Goal: Task Accomplishment & Management: Use online tool/utility

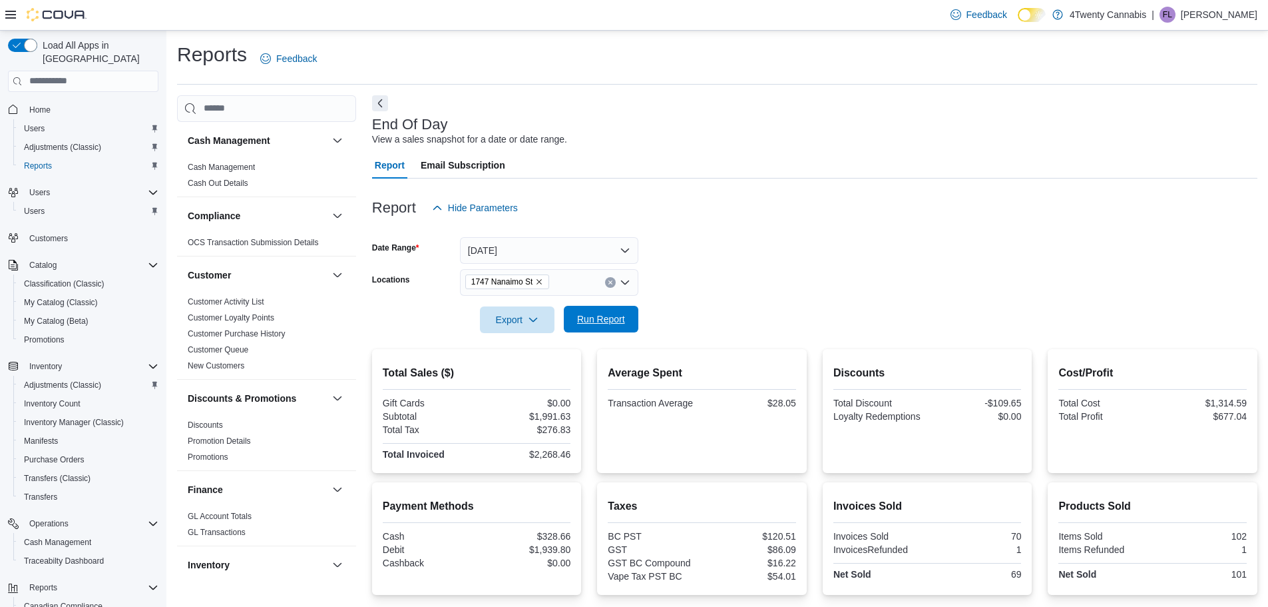
scroll to position [126, 0]
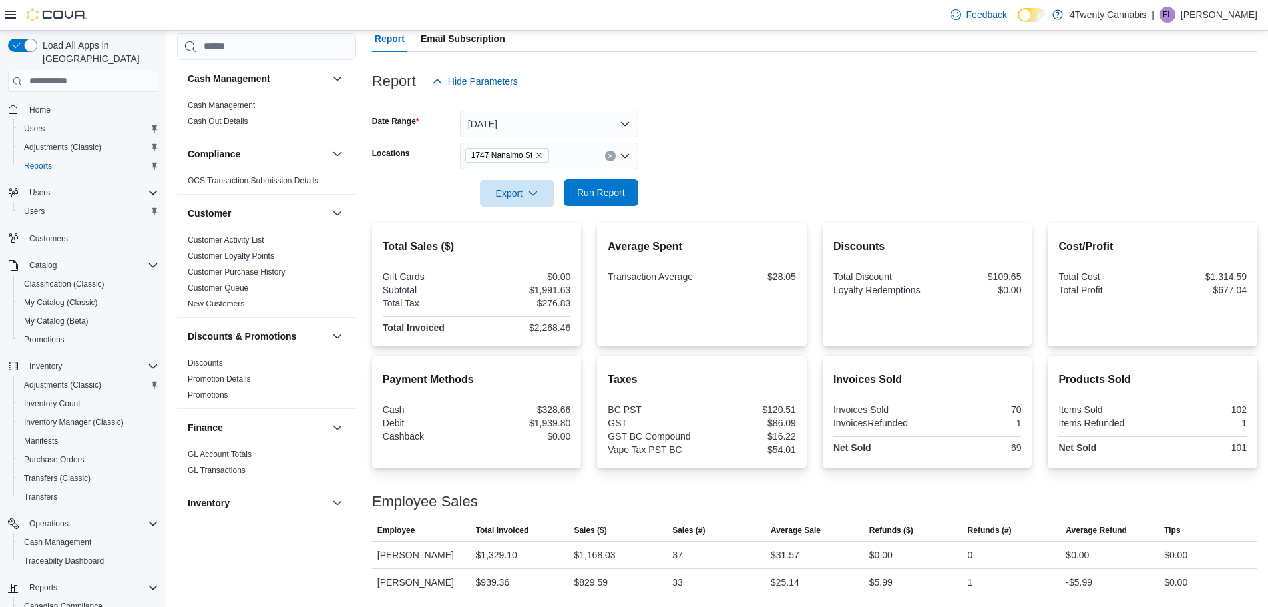
click at [618, 196] on span "Run Report" at bounding box center [601, 192] width 48 height 13
click at [830, 135] on form "Date Range [DATE] Locations [STREET_ADDRESS] Export Run Report" at bounding box center [814, 151] width 885 height 112
click at [605, 190] on span "Run Report" at bounding box center [601, 192] width 48 height 13
click at [577, 189] on span "Run Report" at bounding box center [601, 192] width 48 height 13
click at [828, 158] on form "Date Range [DATE] Locations [STREET_ADDRESS] Export Run Report" at bounding box center [814, 151] width 885 height 112
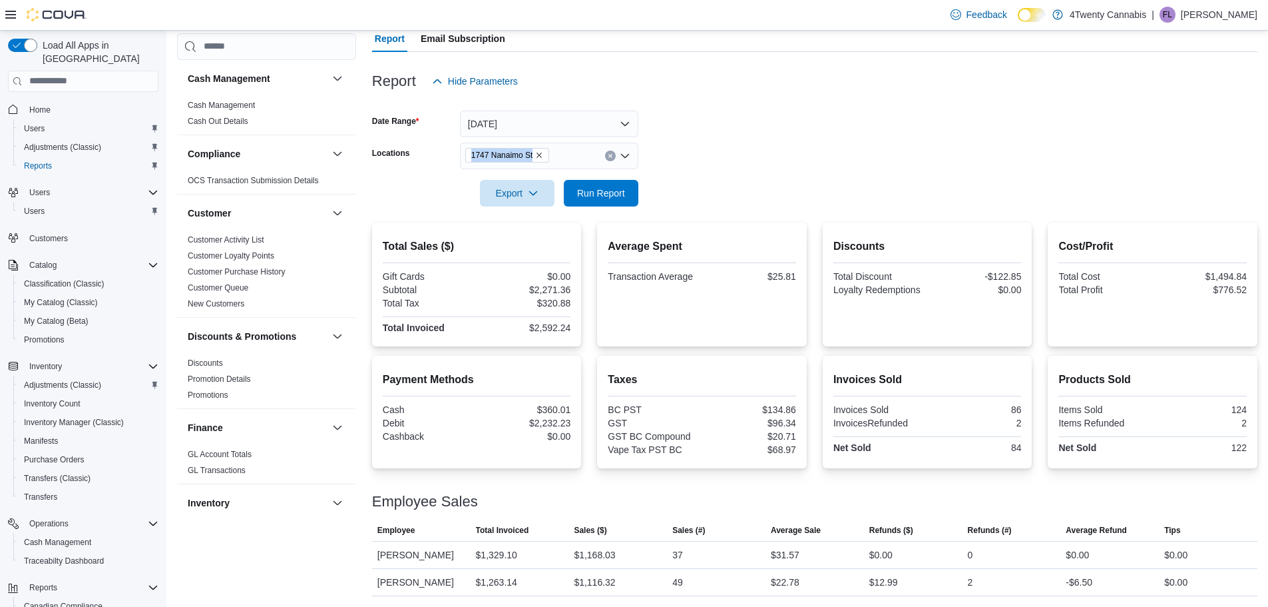
click at [828, 158] on form "Date Range [DATE] Locations [STREET_ADDRESS] Export Run Report" at bounding box center [814, 151] width 885 height 112
click at [711, 149] on form "Date Range [DATE] Locations [STREET_ADDRESS] Export Run Report" at bounding box center [814, 151] width 885 height 112
click at [744, 177] on div at bounding box center [814, 174] width 885 height 11
drag, startPoint x: 846, startPoint y: 152, endPoint x: 806, endPoint y: 117, distance: 53.8
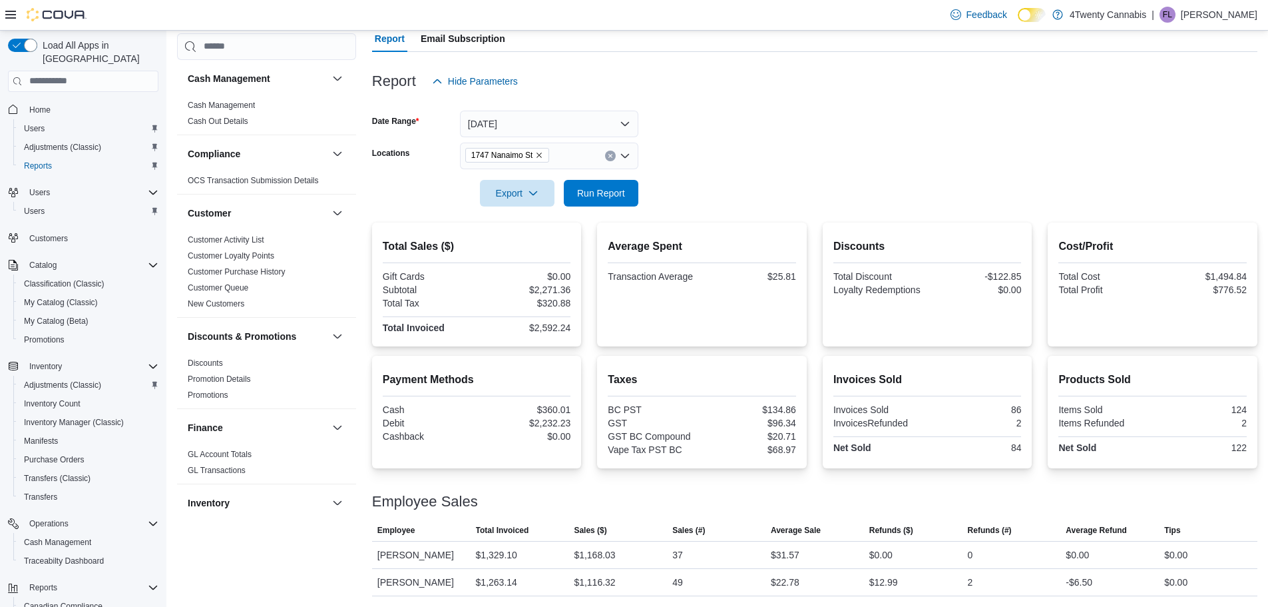
click at [845, 152] on form "Date Range [DATE] Locations [STREET_ADDRESS] Export Run Report" at bounding box center [814, 151] width 885 height 112
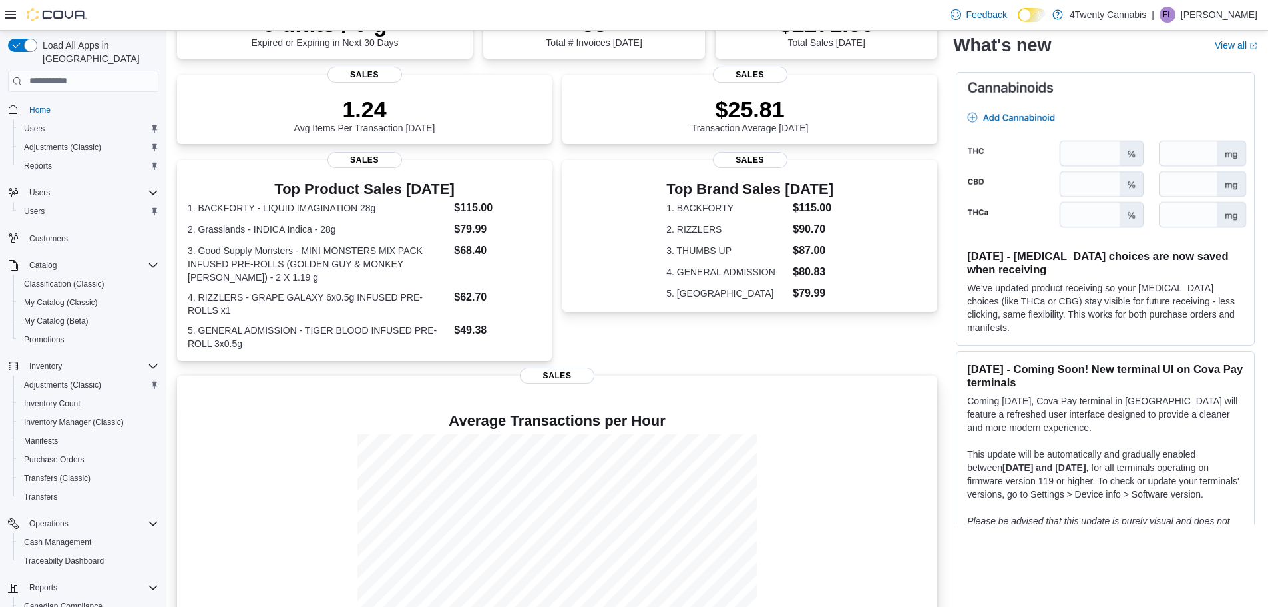
scroll to position [300, 0]
